Goal: Task Accomplishment & Management: Use online tool/utility

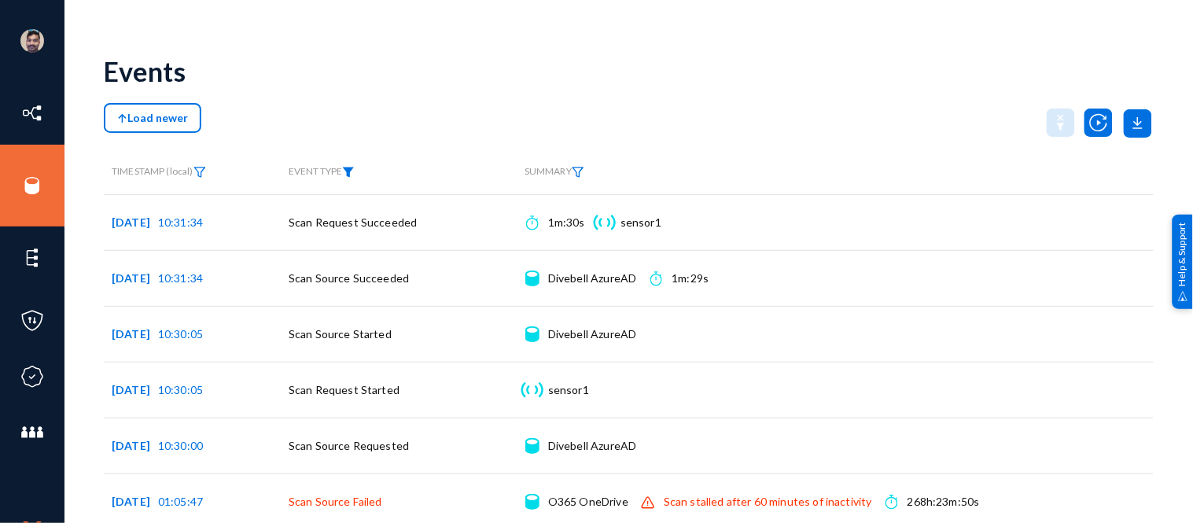
click at [351, 169] on img at bounding box center [348, 172] width 13 height 11
click at [349, 223] on span at bounding box center [365, 222] width 104 height 14
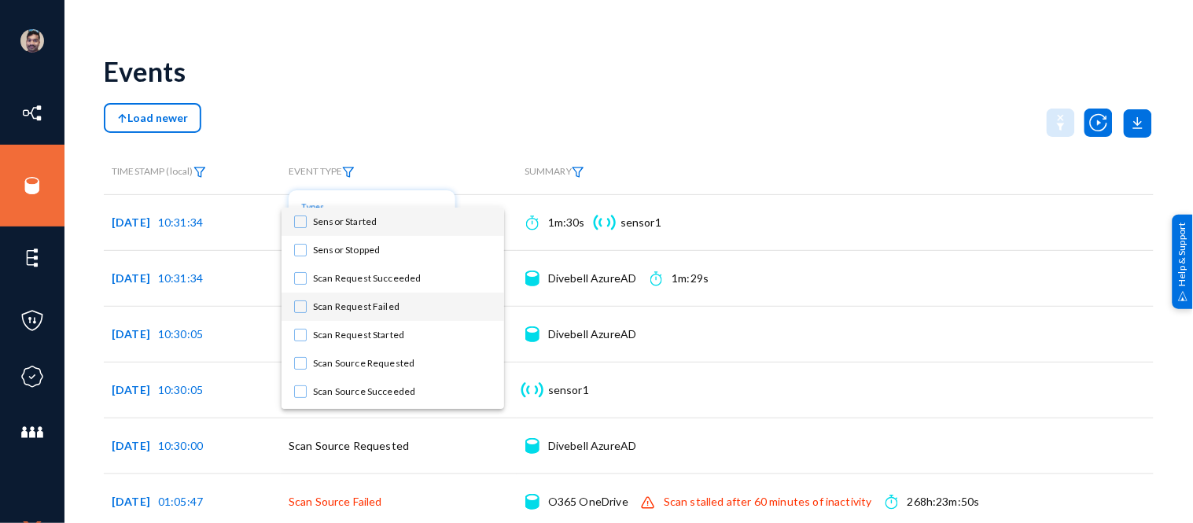
click at [300, 305] on mat-pseudo-checkbox at bounding box center [300, 306] width 13 height 13
click at [853, 98] on div at bounding box center [596, 261] width 1193 height 523
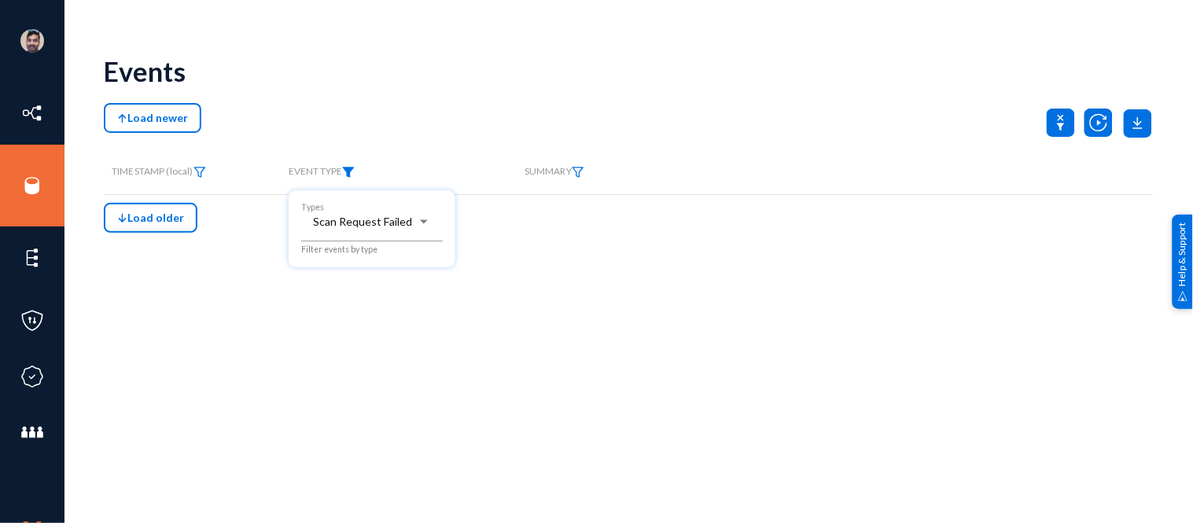
click at [635, 94] on div at bounding box center [596, 261] width 1193 height 523
click at [149, 225] on button "Load older" at bounding box center [151, 218] width 94 height 30
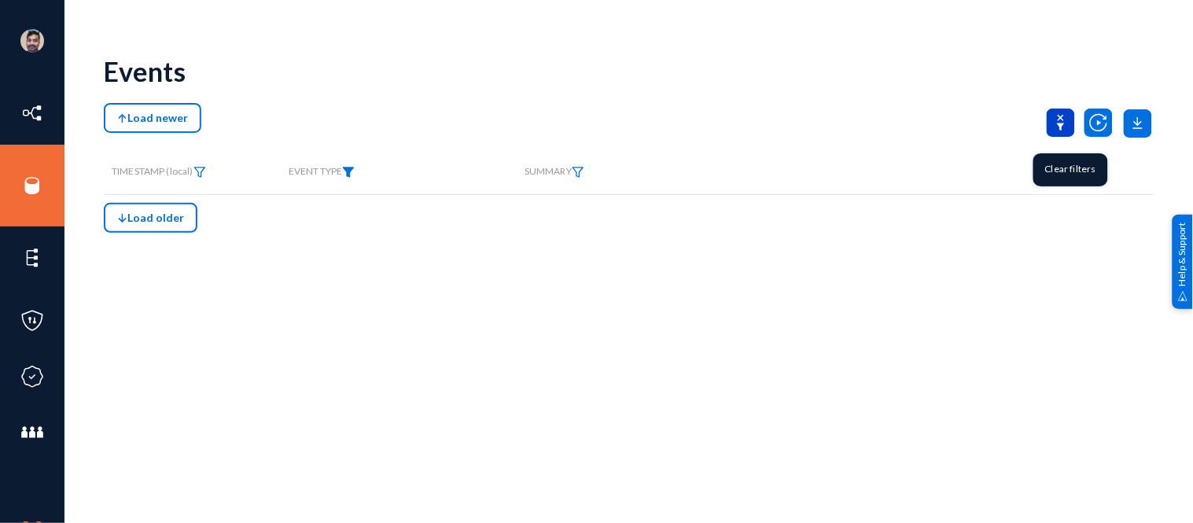
click at [1062, 120] on icon at bounding box center [1061, 123] width 28 height 28
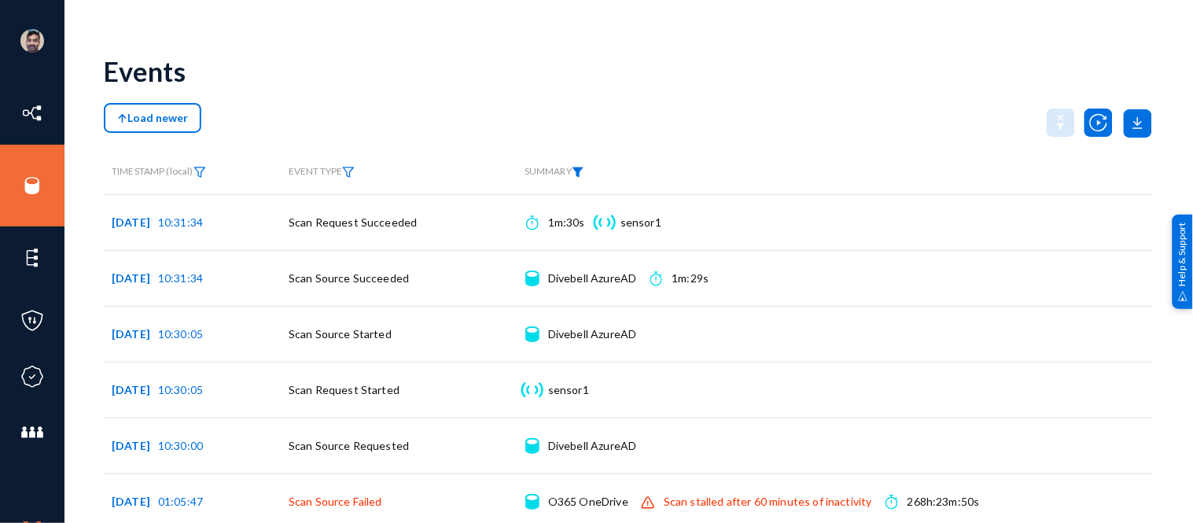
click at [580, 171] on img at bounding box center [578, 172] width 13 height 11
click at [583, 215] on span at bounding box center [601, 208] width 104 height 14
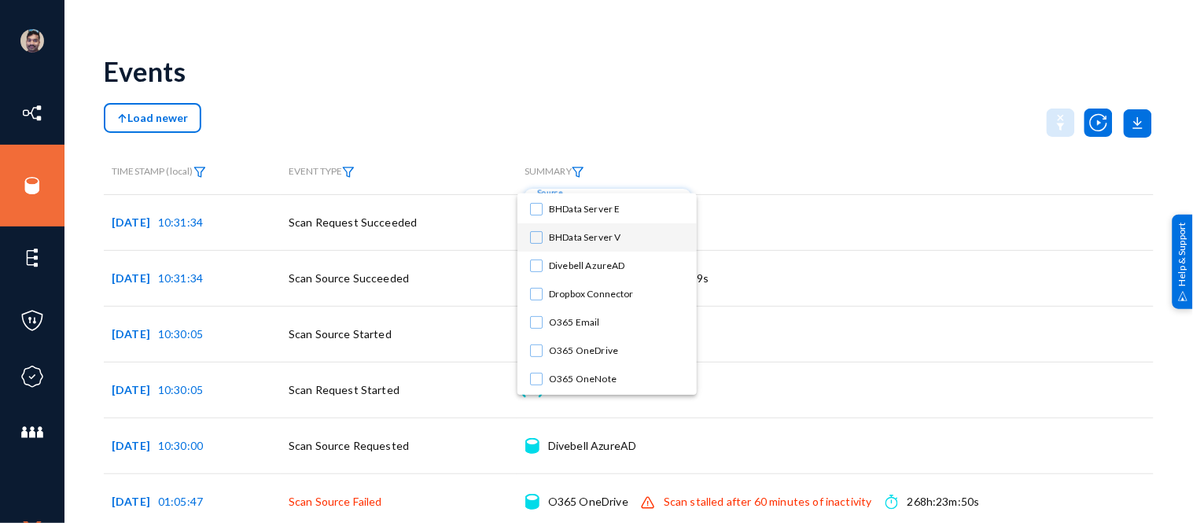
scroll to position [87, 0]
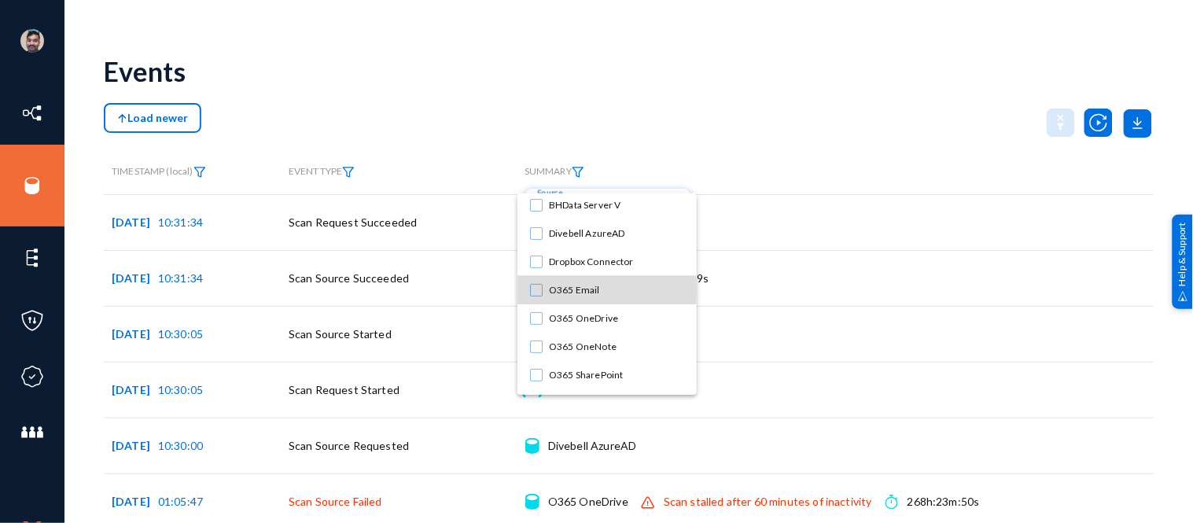
click at [537, 289] on mat-pseudo-checkbox at bounding box center [536, 290] width 13 height 13
click at [532, 315] on mat-pseudo-checkbox at bounding box center [536, 318] width 13 height 13
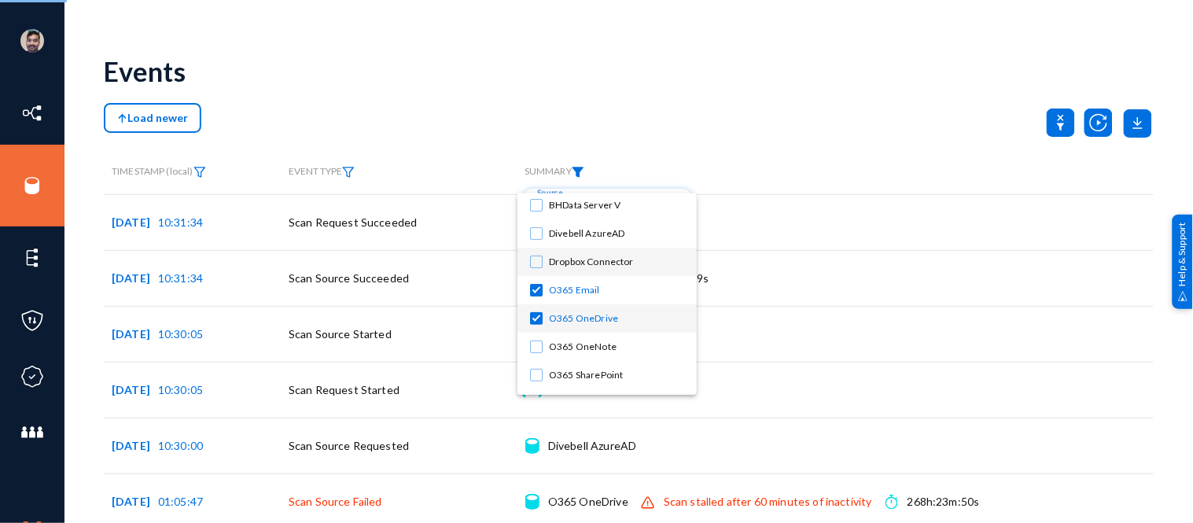
click at [532, 261] on mat-pseudo-checkbox at bounding box center [536, 262] width 13 height 13
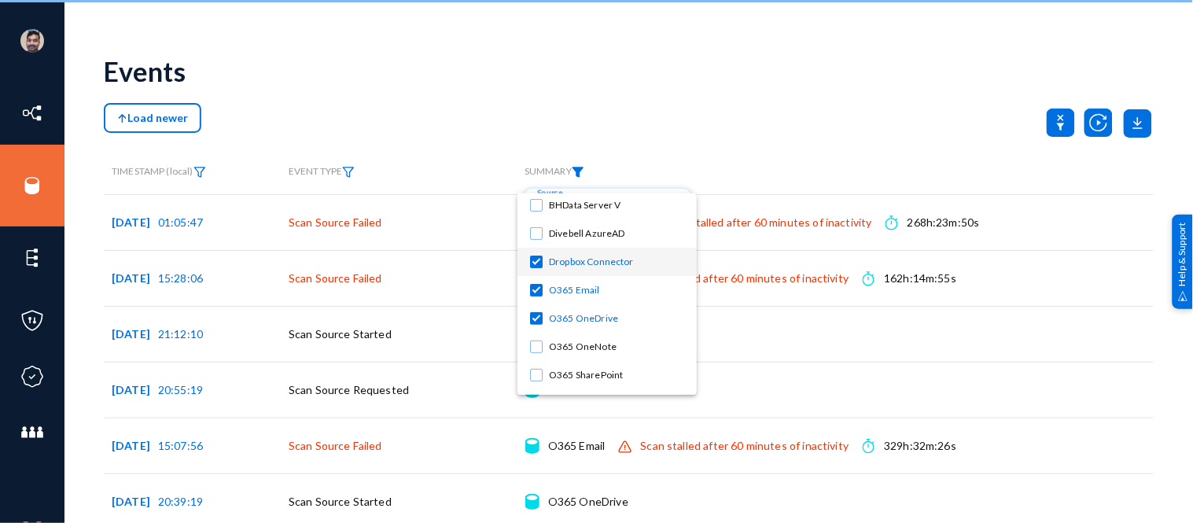
click at [866, 131] on div at bounding box center [596, 261] width 1193 height 523
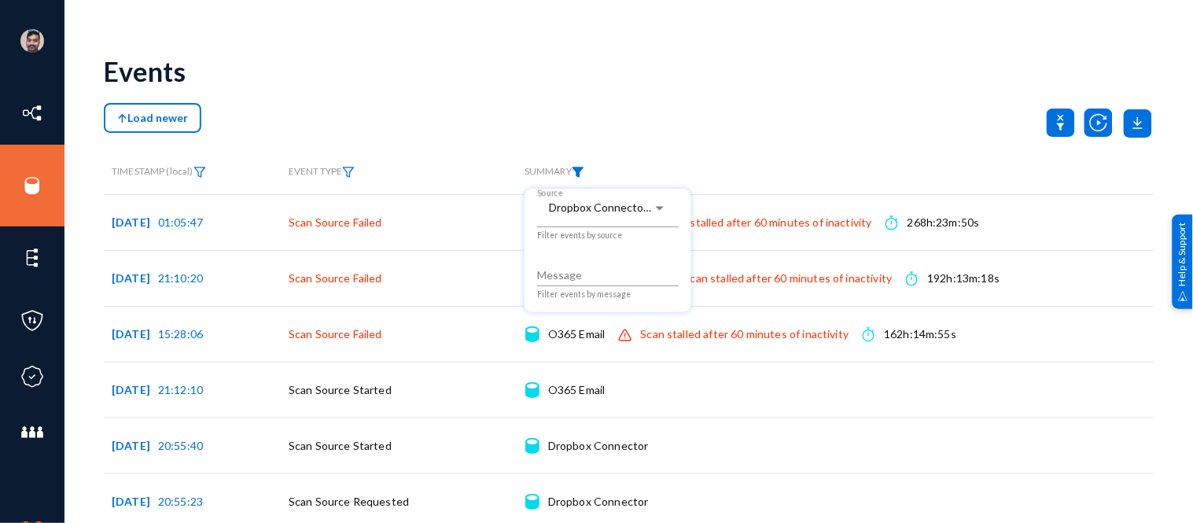
click at [866, 131] on div at bounding box center [596, 261] width 1193 height 523
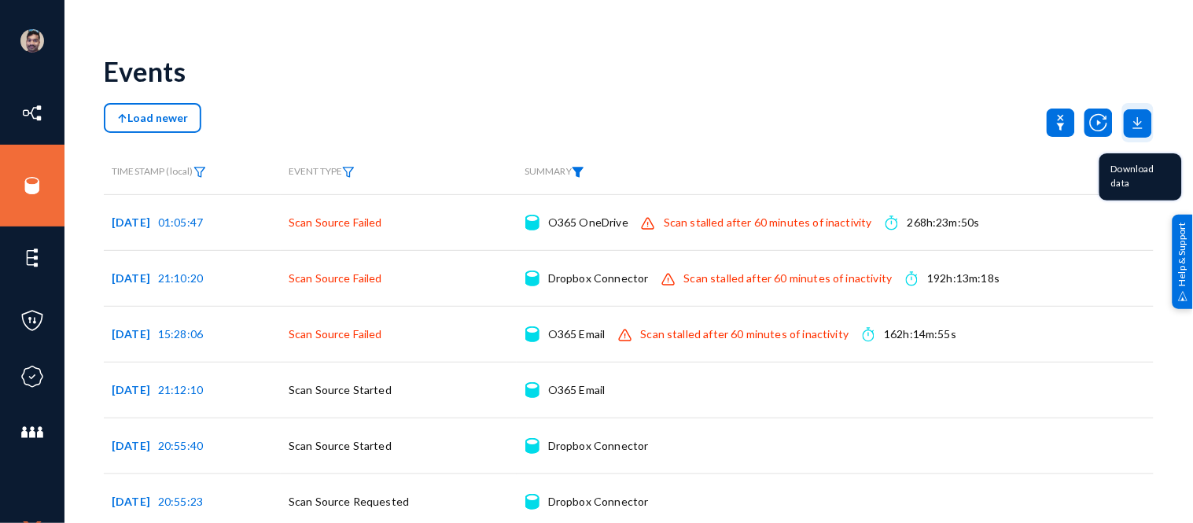
click at [1143, 116] on icon at bounding box center [1138, 123] width 28 height 28
click at [1099, 166] on button "Events Log Export" at bounding box center [1090, 168] width 117 height 38
